Goal: Task Accomplishment & Management: Use online tool/utility

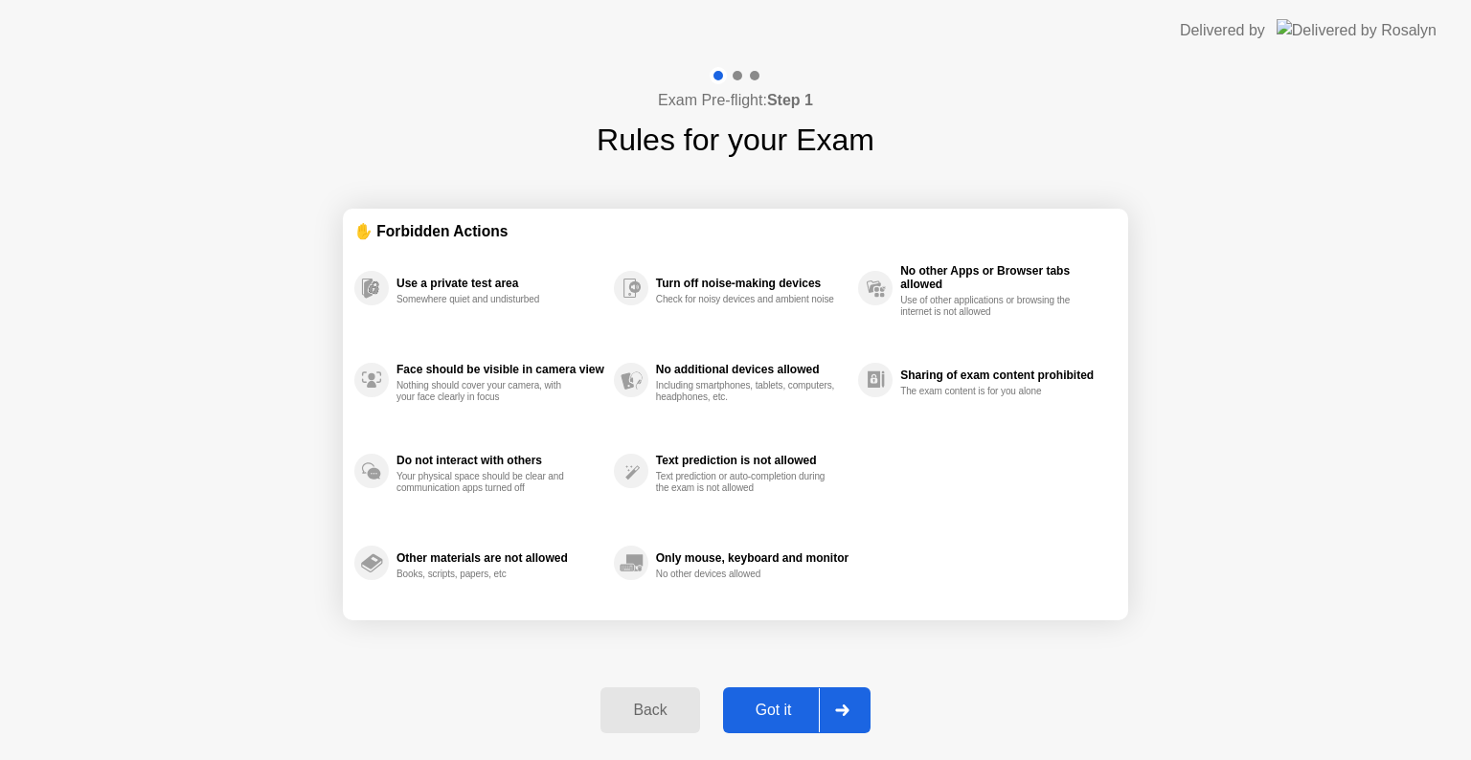
click at [772, 704] on div "Got it" at bounding box center [774, 710] width 90 height 17
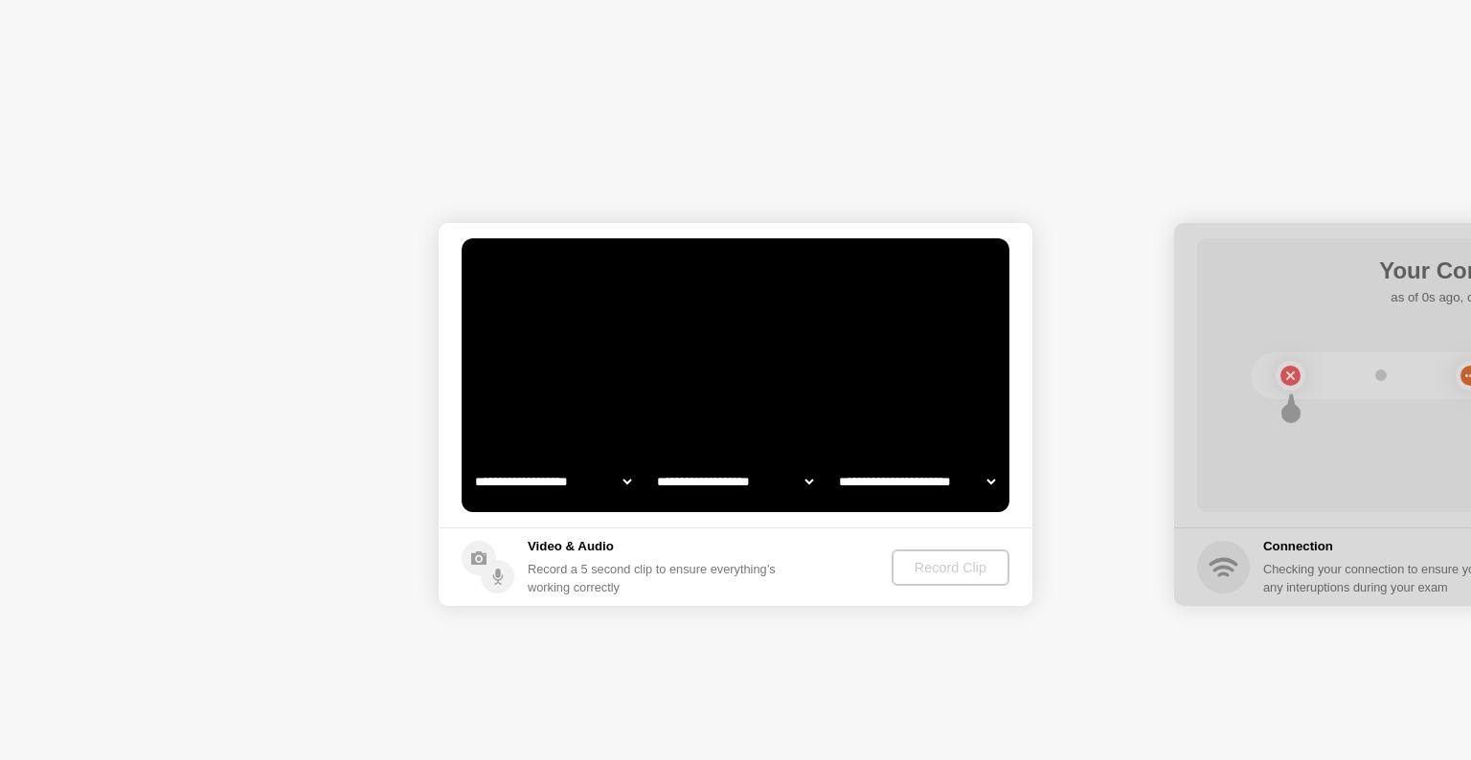
select select "**********"
select select "*******"
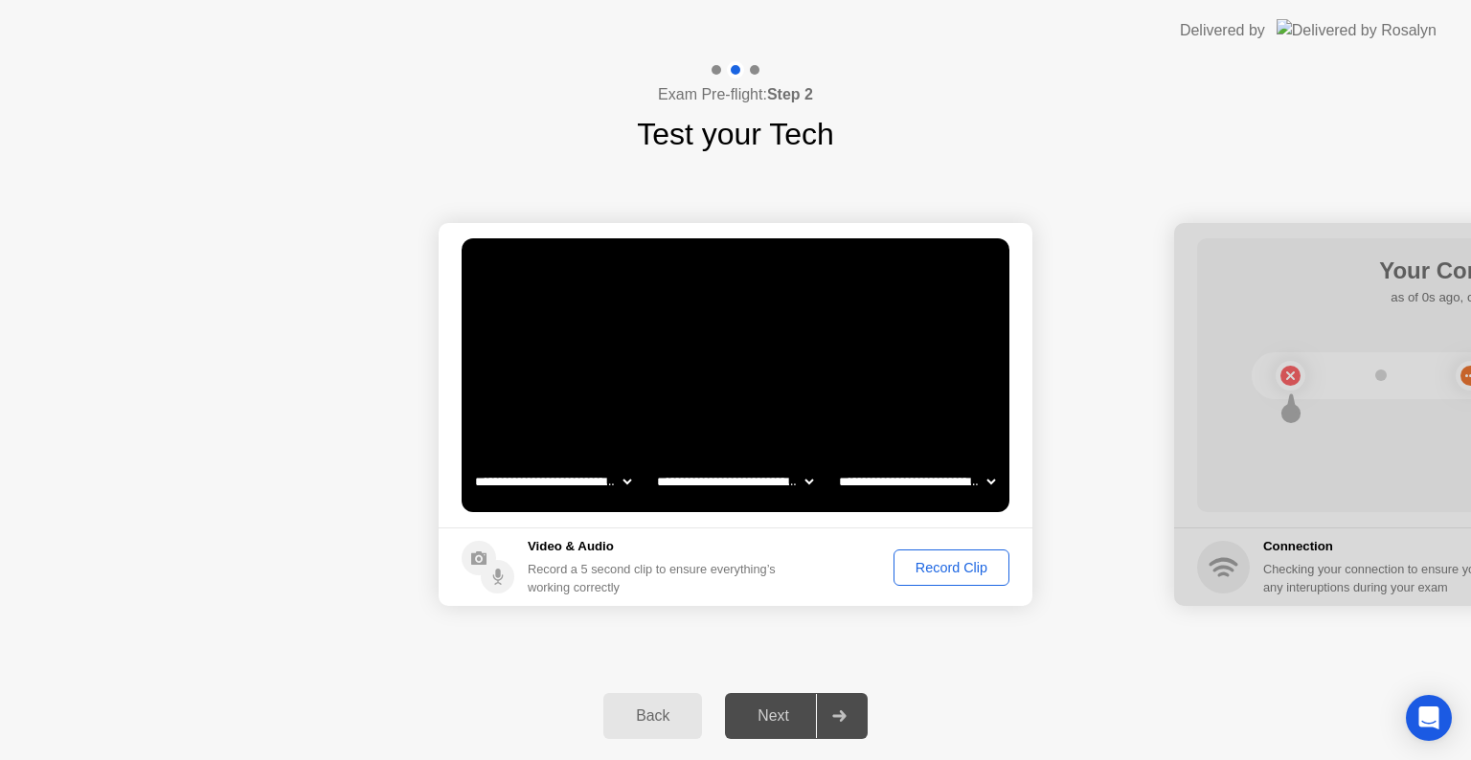
click at [935, 560] on div "Record Clip" at bounding box center [951, 567] width 102 height 15
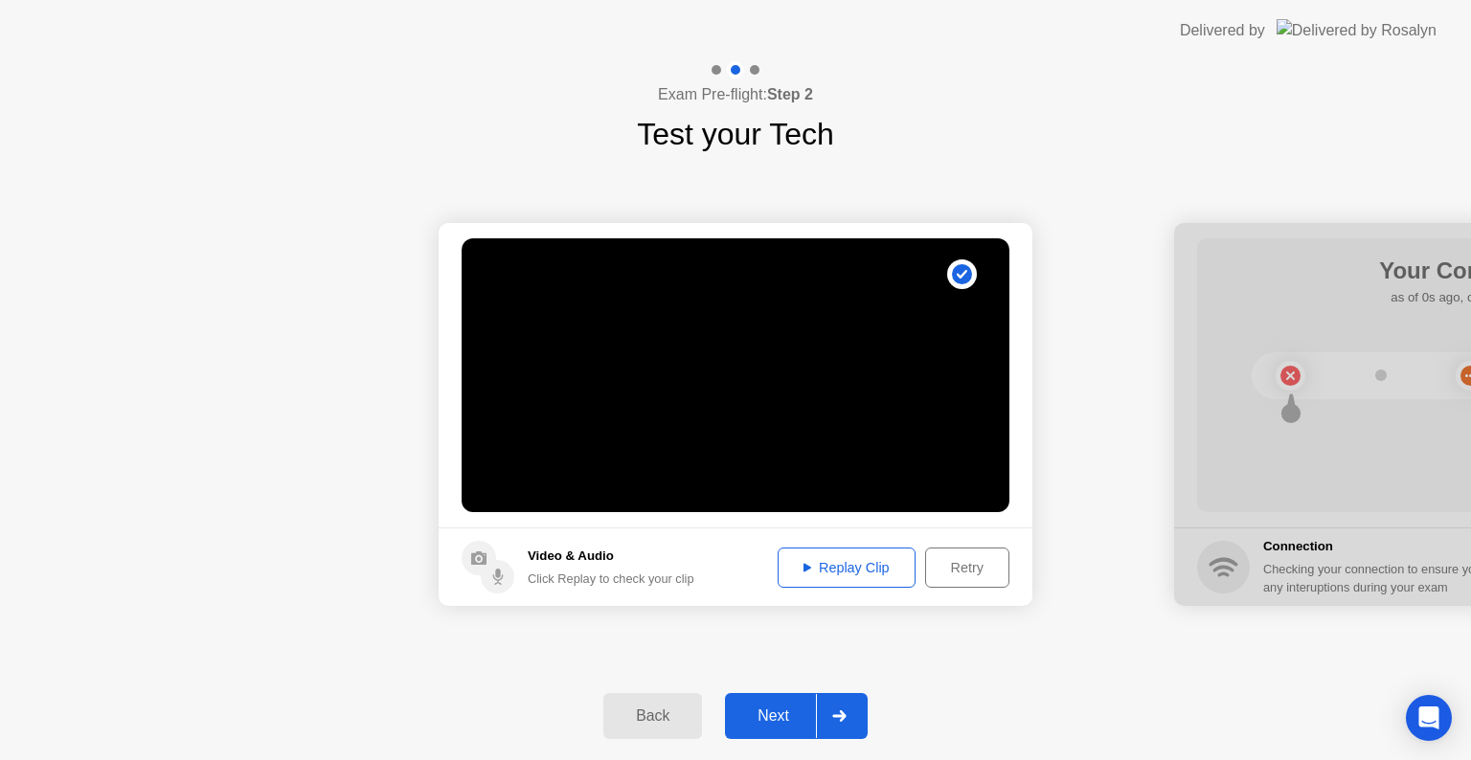
click at [778, 719] on div "Next" at bounding box center [773, 716] width 85 height 17
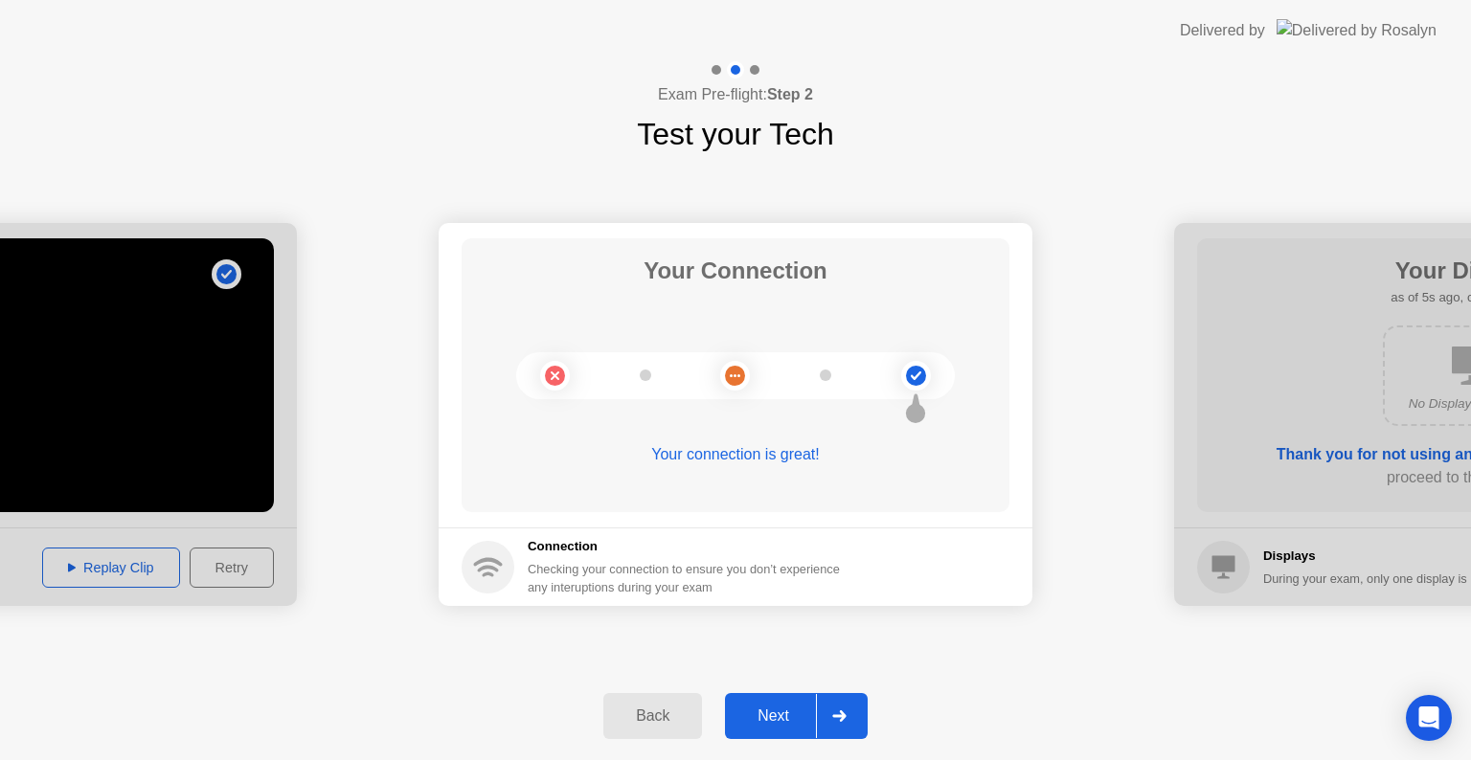
click at [776, 709] on div "Next" at bounding box center [773, 716] width 85 height 17
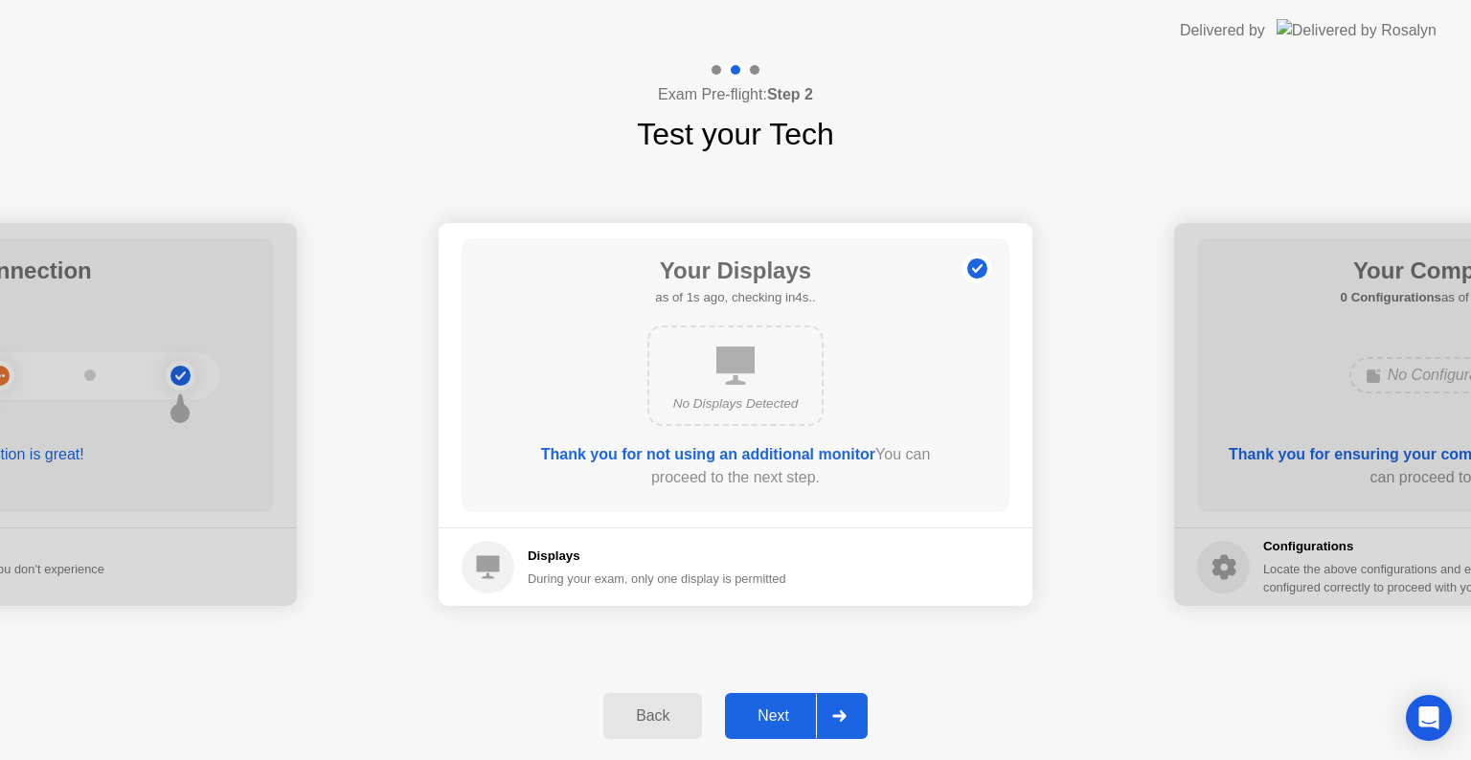
click at [776, 709] on div "Next" at bounding box center [773, 716] width 85 height 17
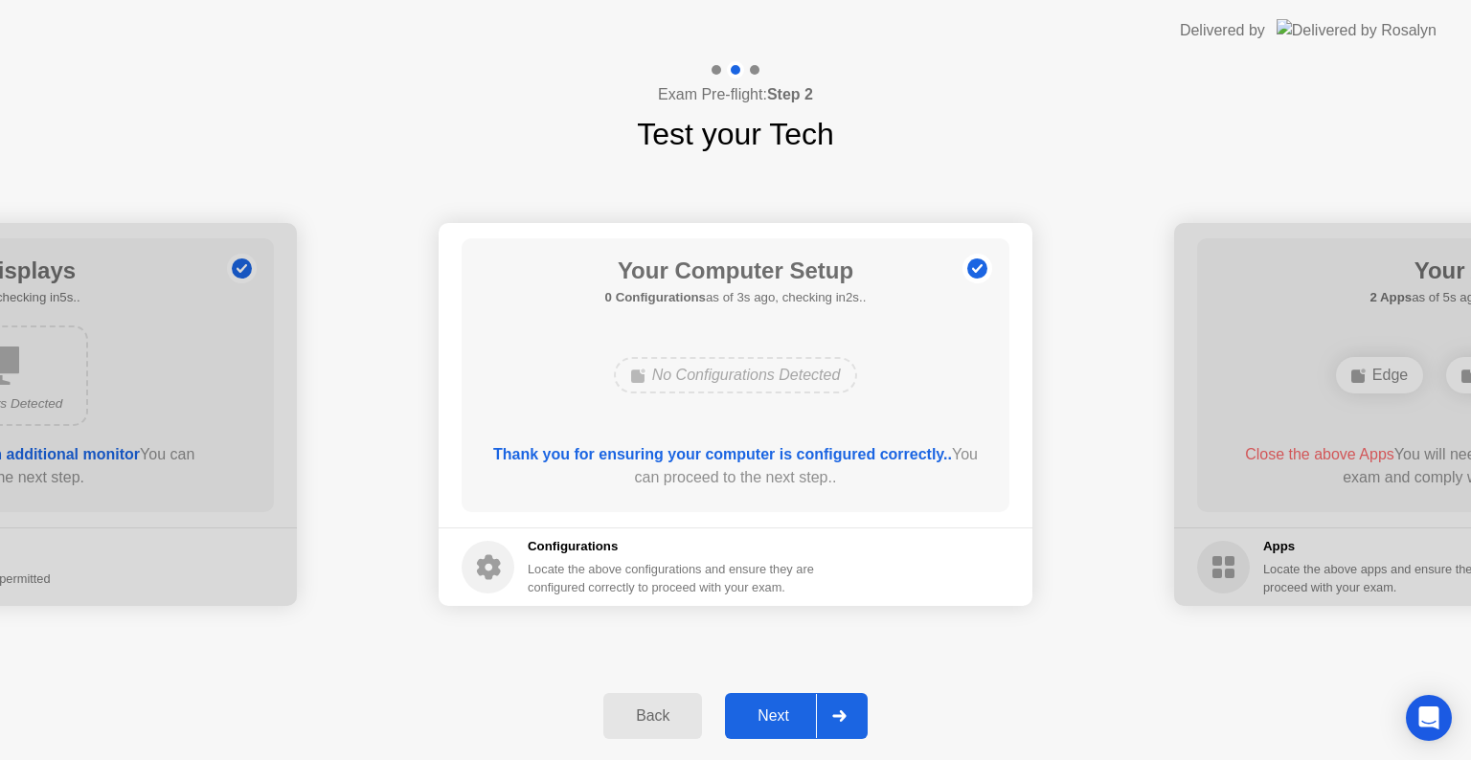
click at [765, 708] on div "Next" at bounding box center [773, 716] width 85 height 17
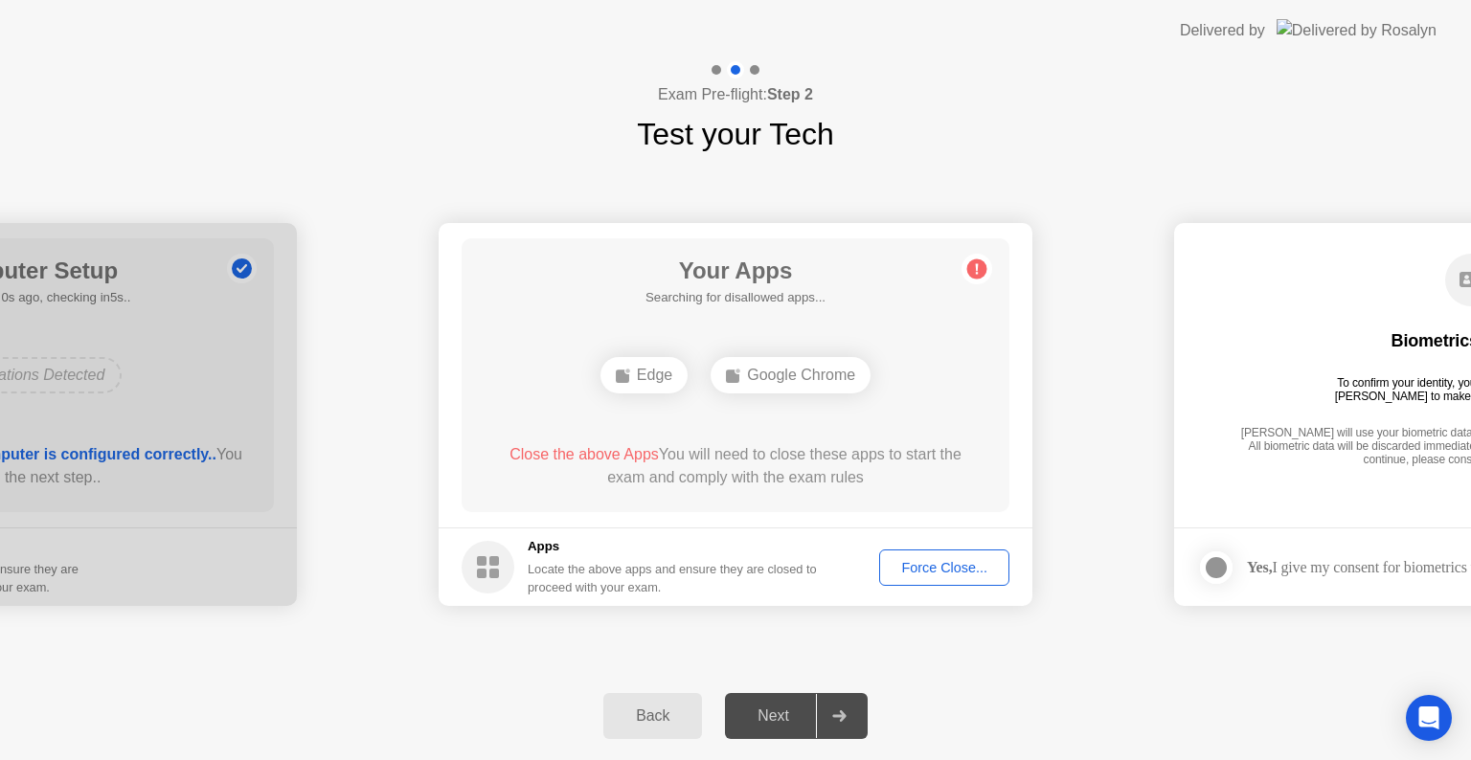
click at [935, 566] on div "Force Close..." at bounding box center [944, 567] width 117 height 15
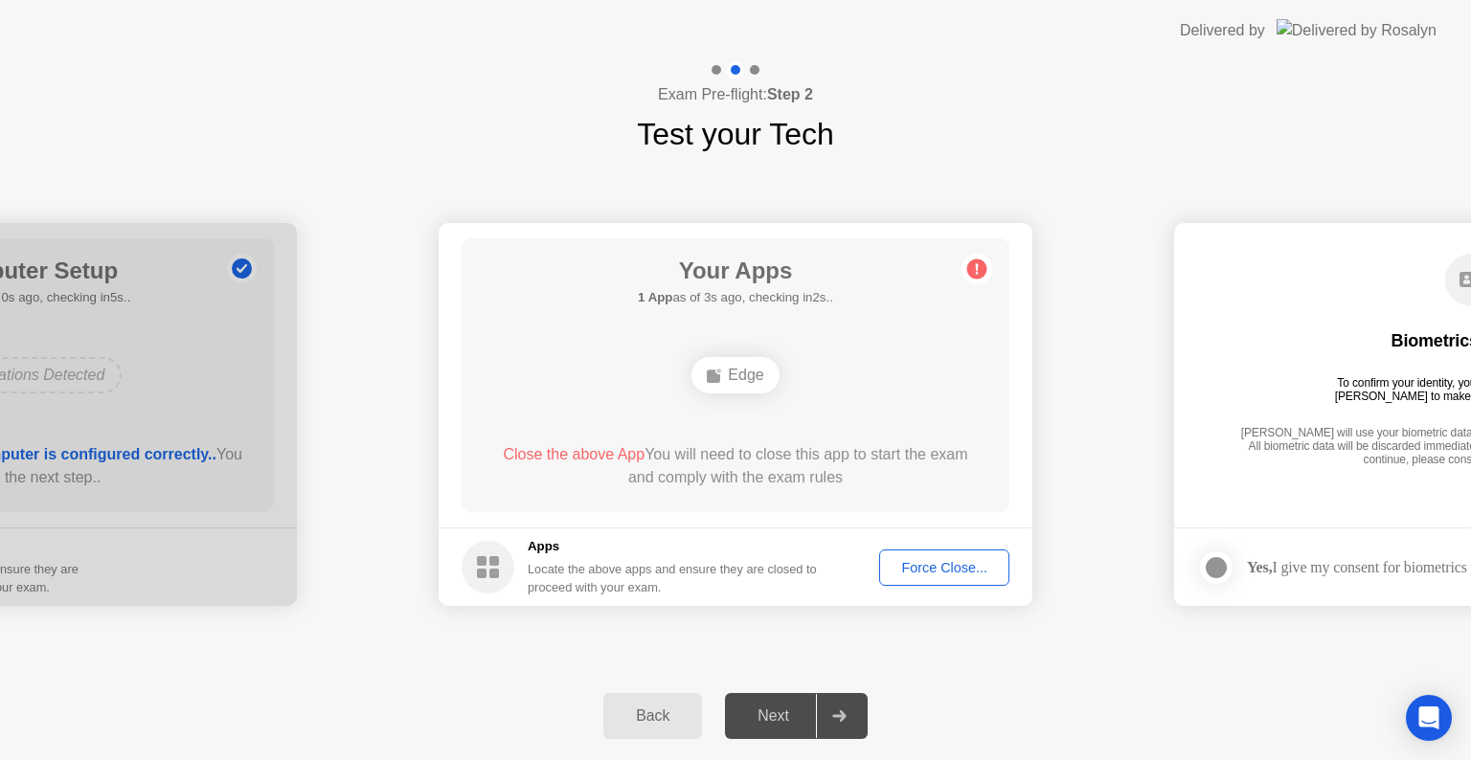
drag, startPoint x: 948, startPoint y: 562, endPoint x: 948, endPoint y: 580, distance: 18.2
click at [948, 580] on button "Force Close..." at bounding box center [944, 568] width 130 height 36
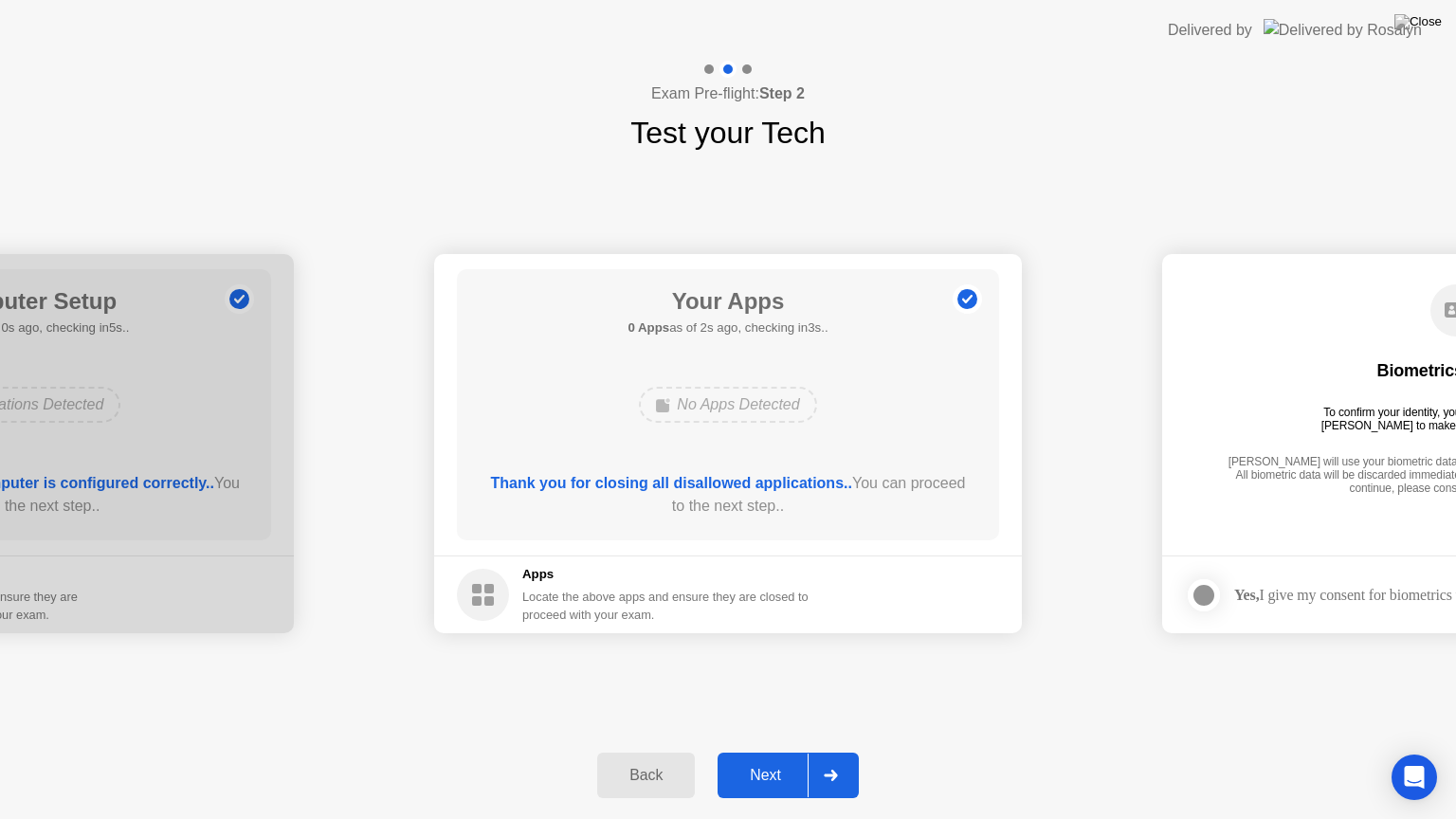
click at [777, 752] on div "Next" at bounding box center [765, 775] width 84 height 17
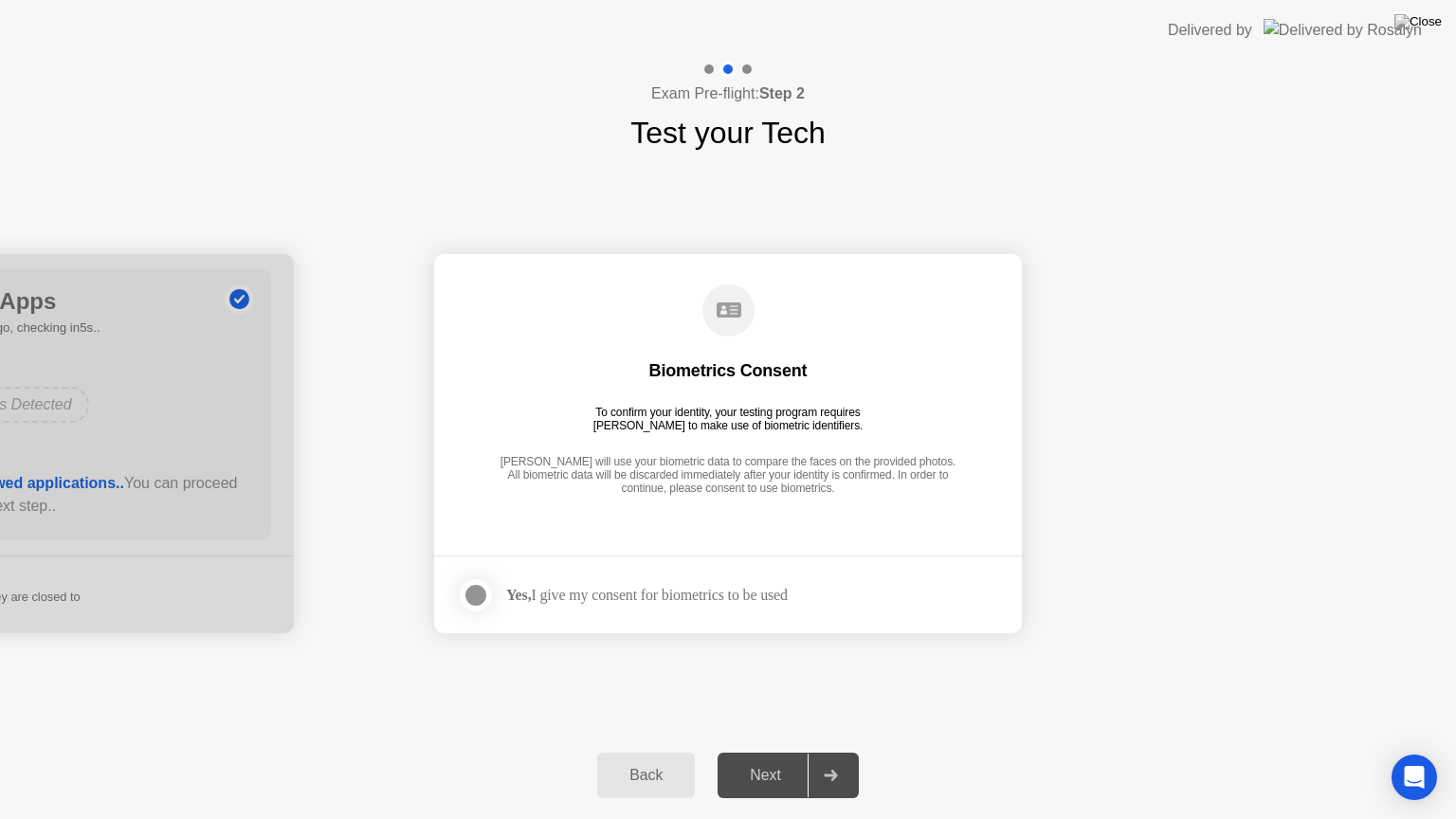
click at [475, 592] on div at bounding box center [475, 595] width 23 height 23
click at [753, 752] on div "Next" at bounding box center [765, 775] width 84 height 17
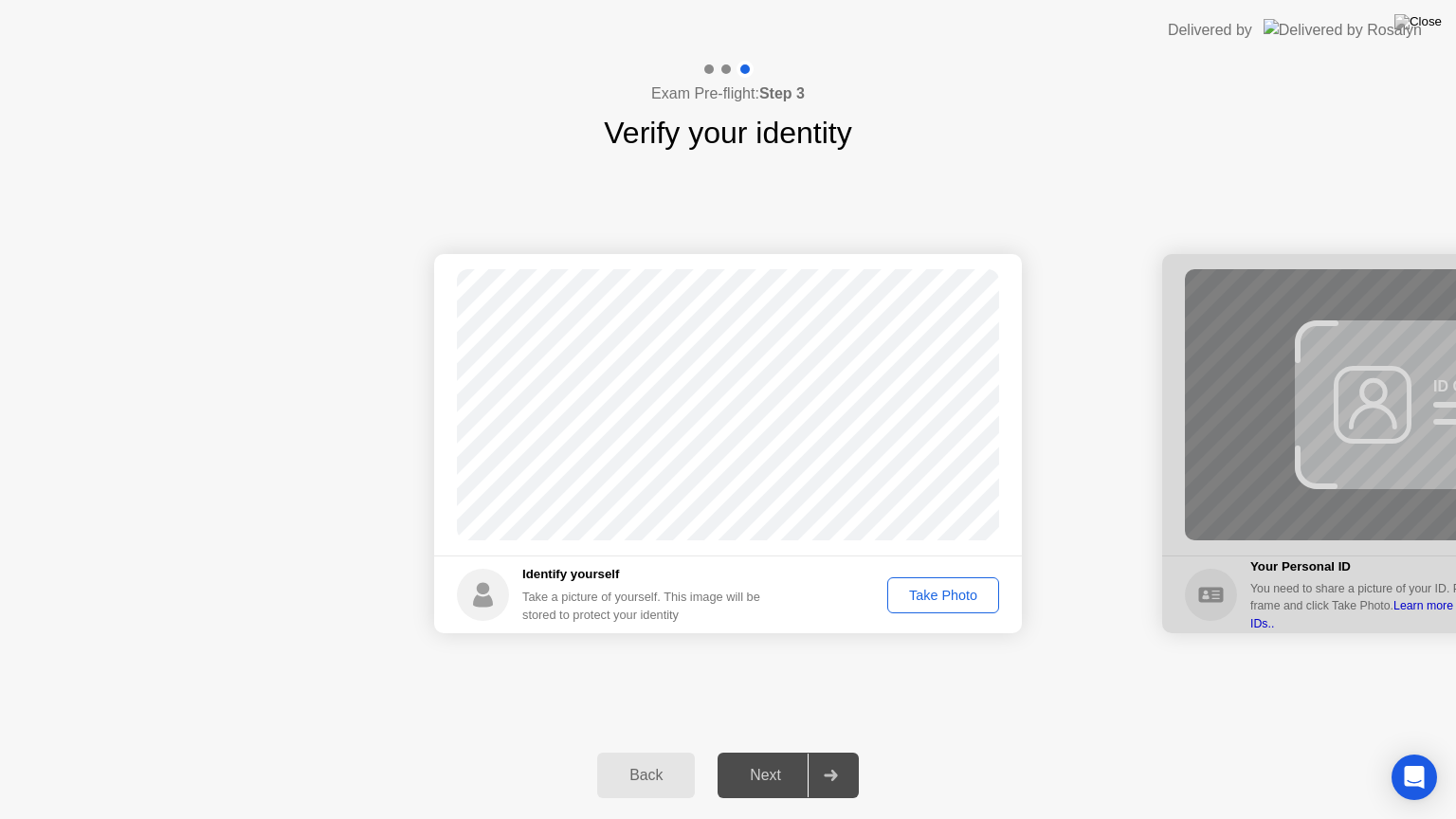
click at [940, 594] on div "Take Photo" at bounding box center [943, 595] width 99 height 15
click at [775, 752] on div "Next" at bounding box center [765, 775] width 84 height 17
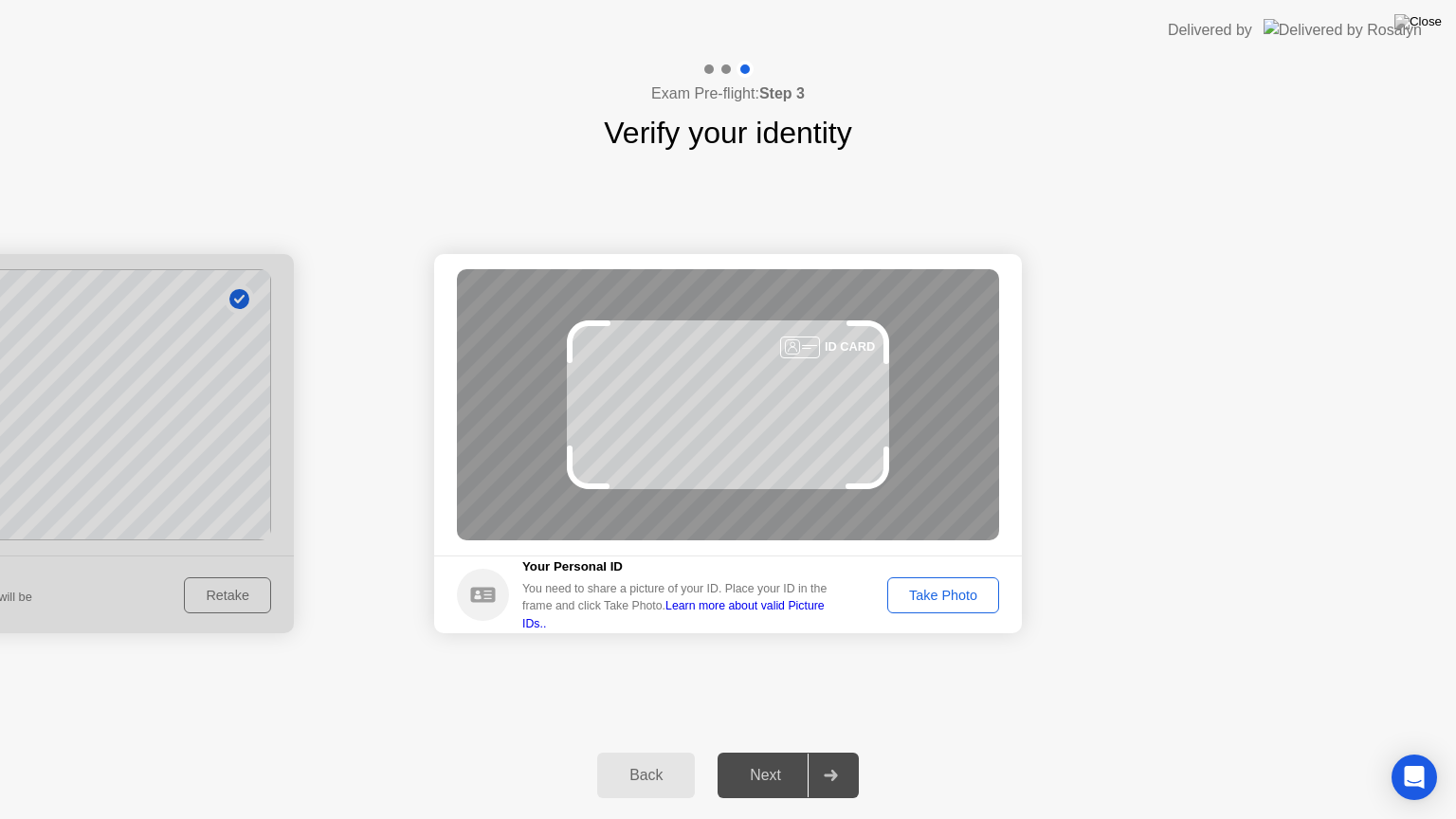
click at [949, 592] on div "Take Photo" at bounding box center [943, 595] width 99 height 15
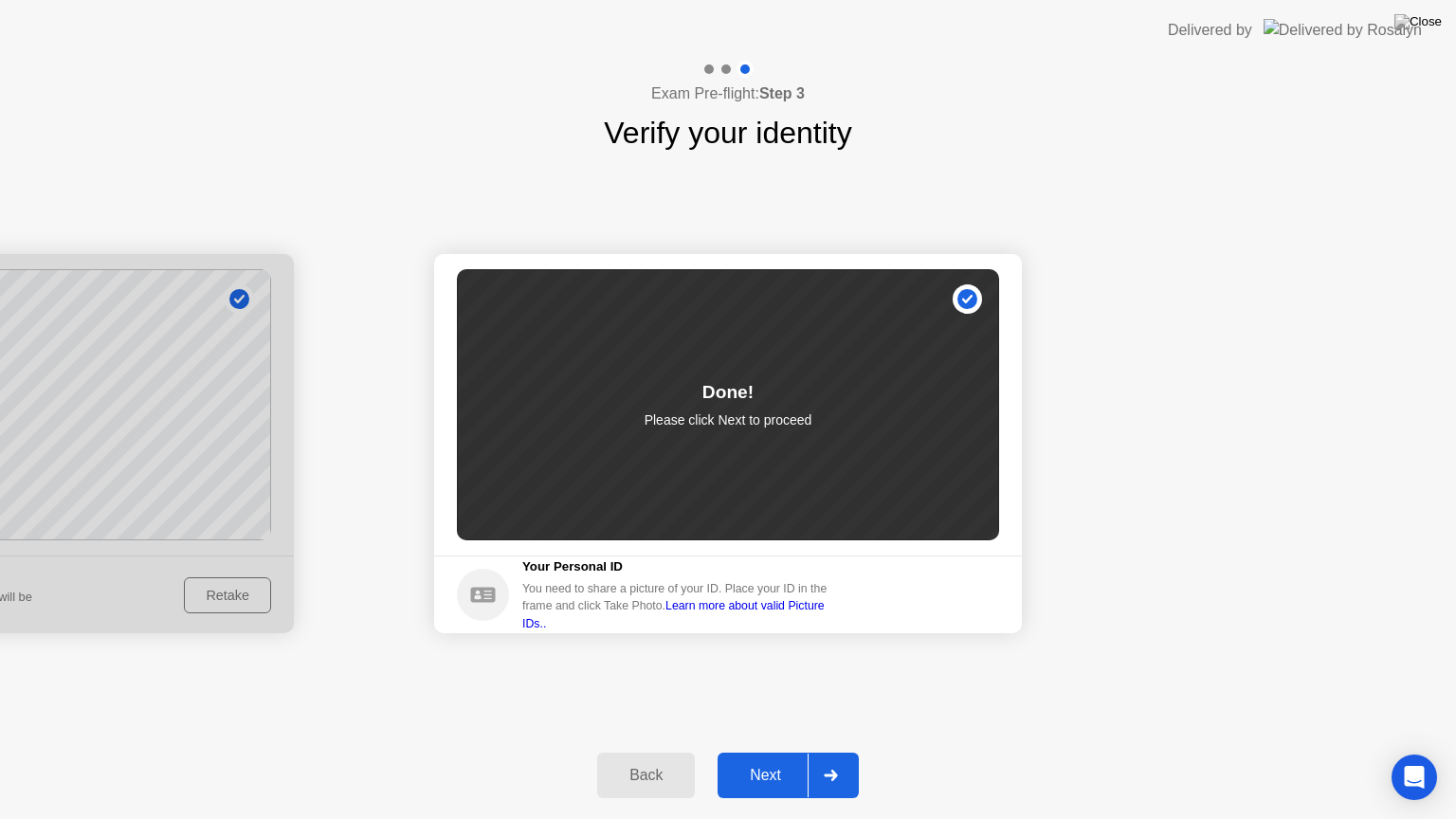
click at [774, 752] on div "Next" at bounding box center [765, 775] width 84 height 17
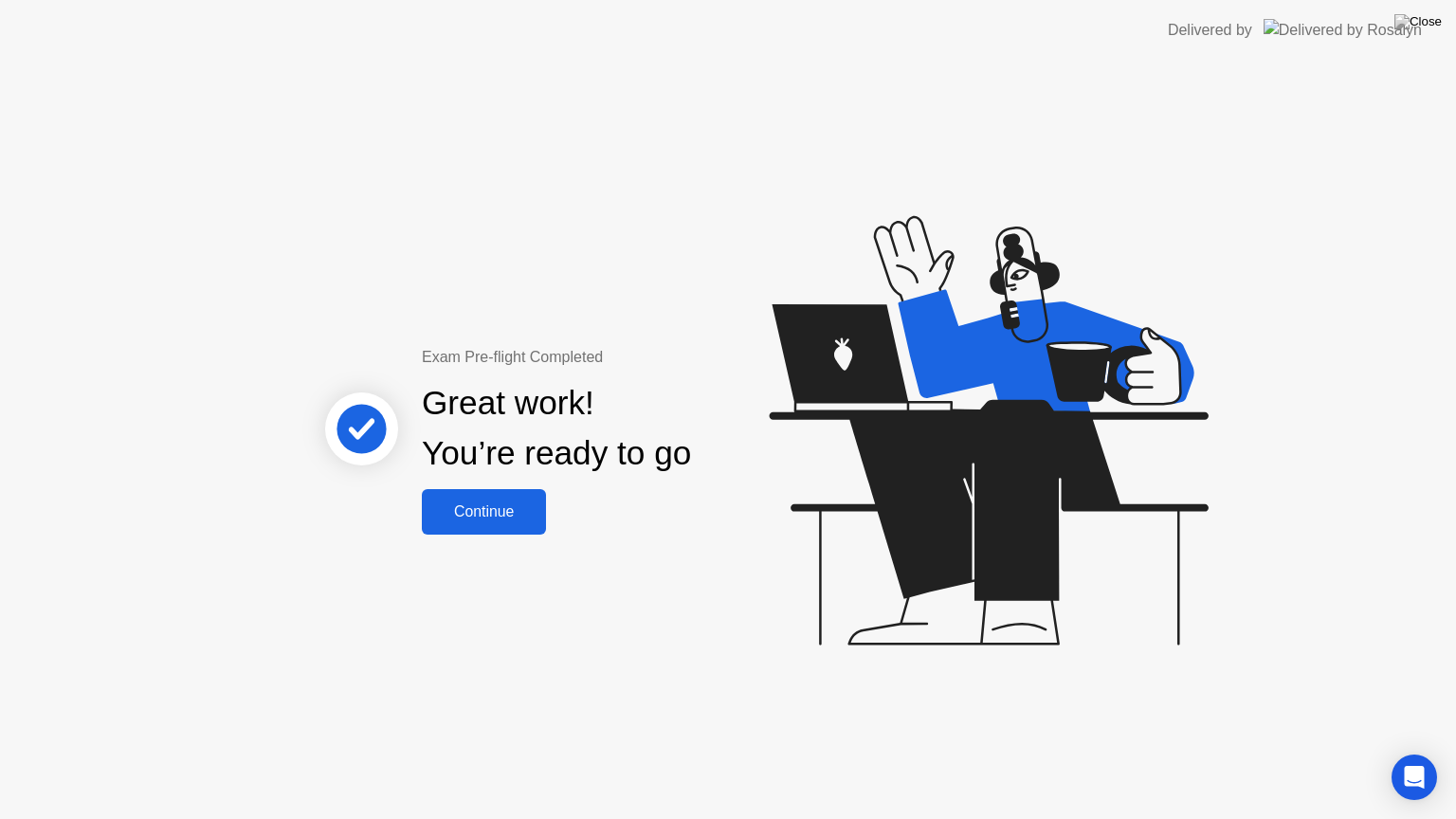
click at [516, 524] on button "Continue" at bounding box center [483, 512] width 124 height 46
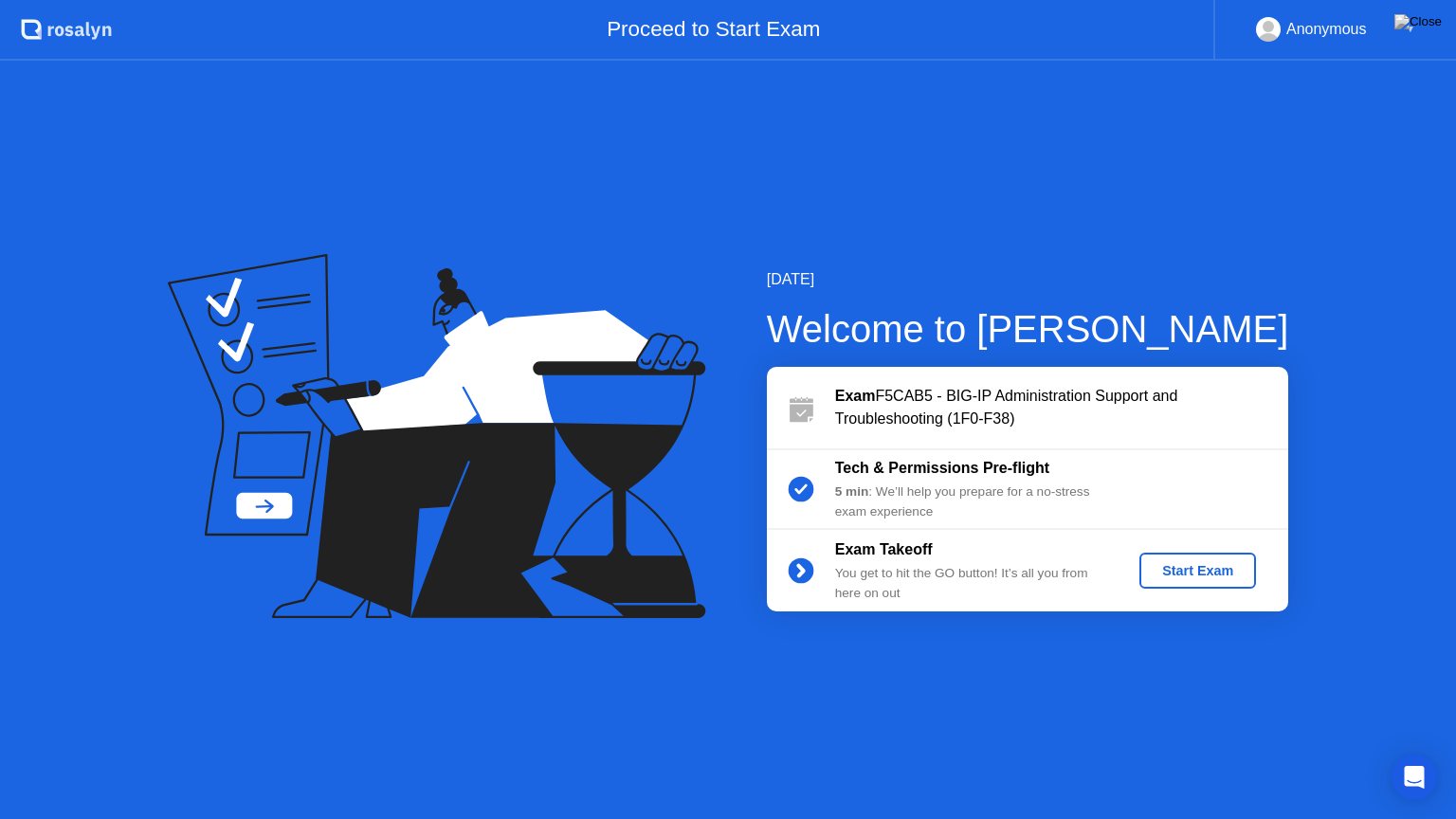
click at [1211, 565] on div "Start Exam" at bounding box center [1198, 570] width 101 height 15
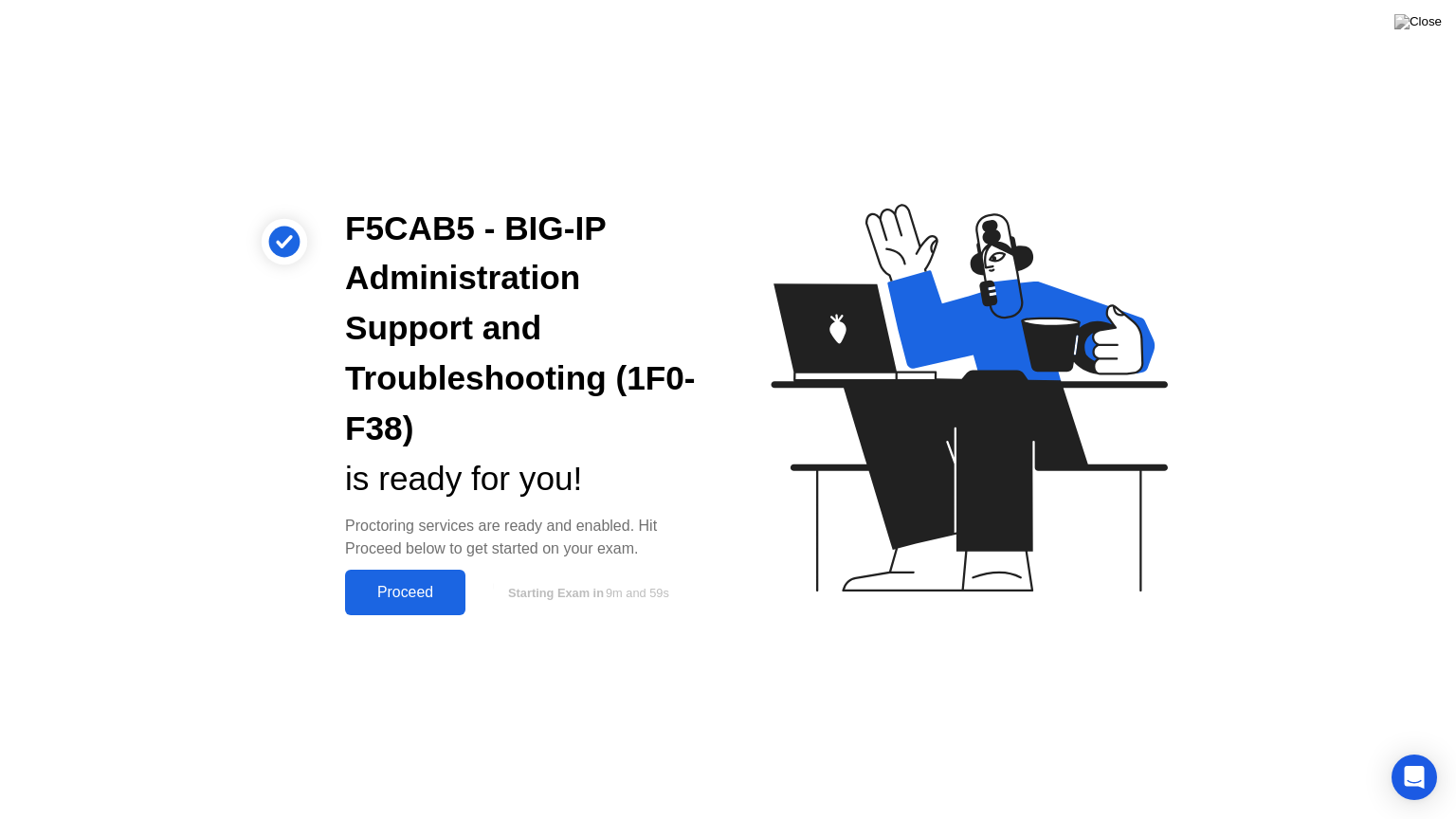
click at [450, 589] on div "Proceed" at bounding box center [405, 592] width 109 height 17
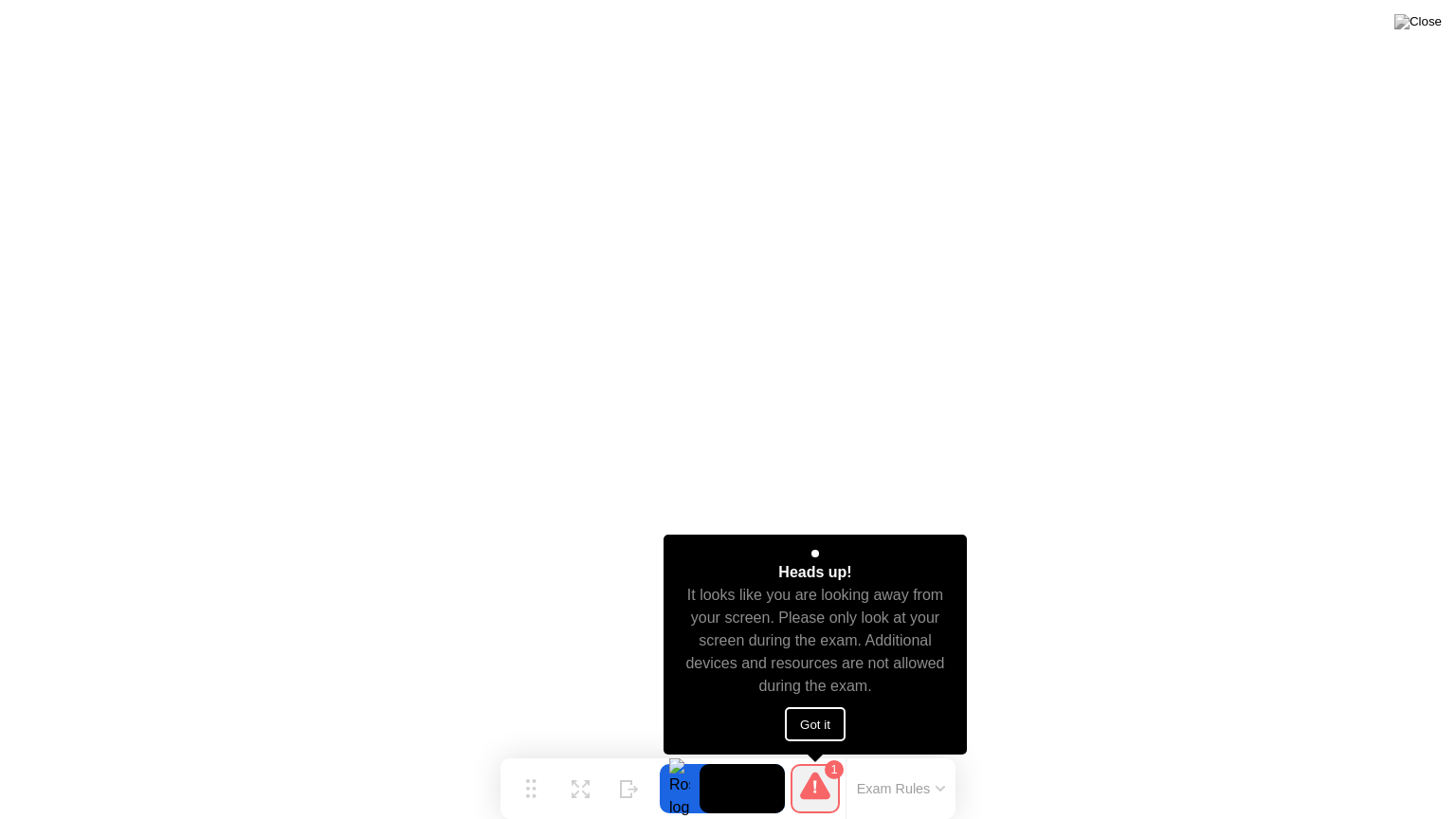
click at [806, 725] on button "Got it" at bounding box center [815, 724] width 60 height 34
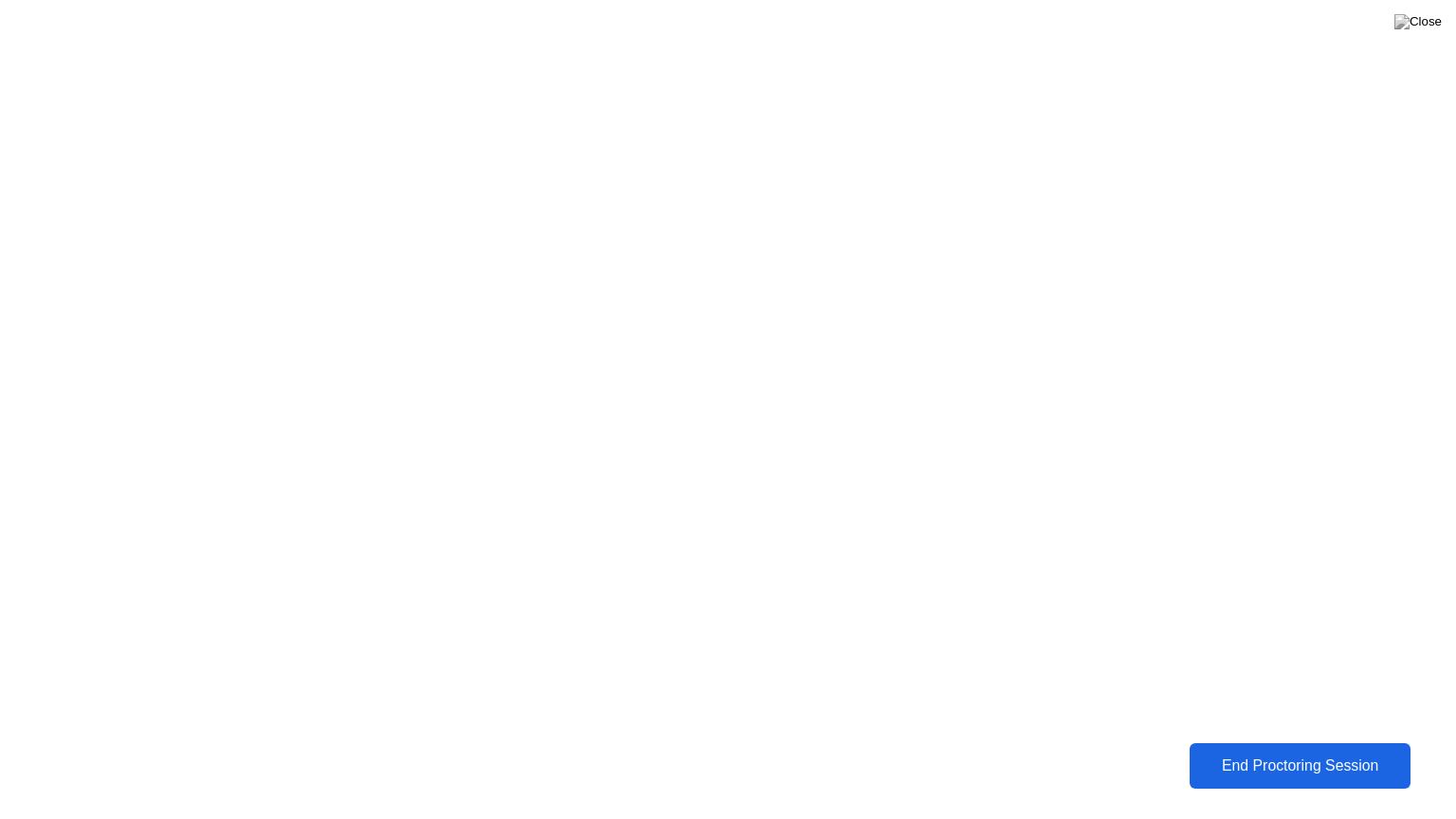
click at [1293, 752] on div "End Proctoring Session" at bounding box center [1301, 766] width 211 height 17
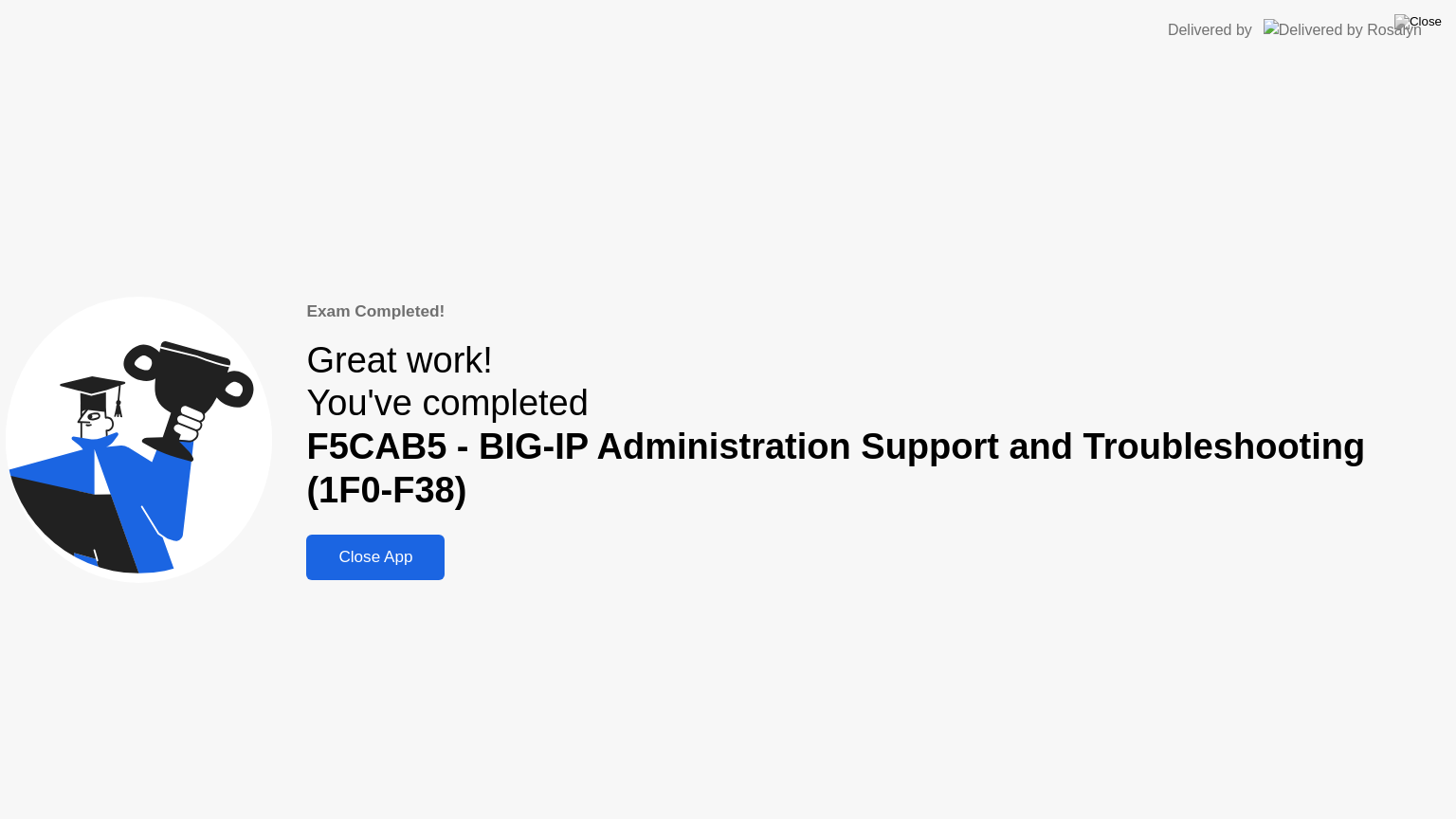
click at [378, 552] on div "Close App" at bounding box center [375, 558] width 127 height 19
